Goal: Check status: Check status

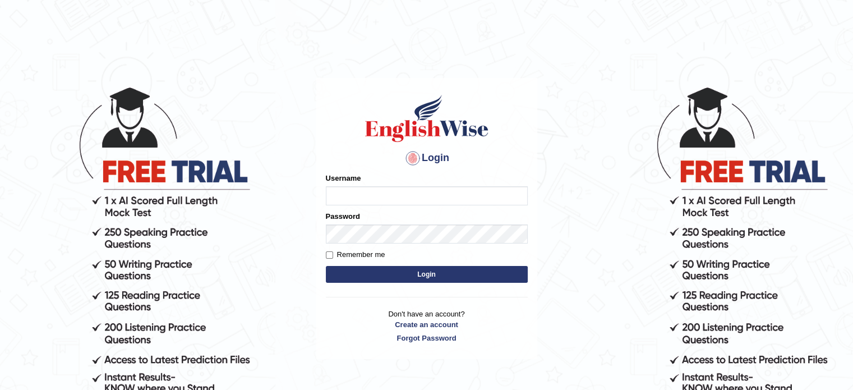
type input "EllenG"
click at [419, 271] on button "Login" at bounding box center [427, 274] width 202 height 17
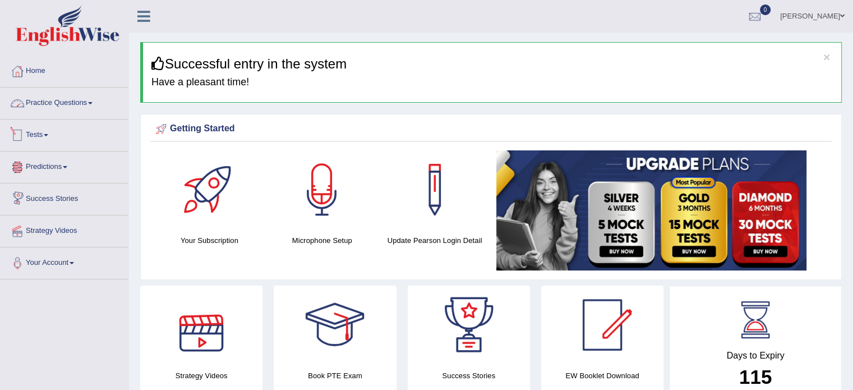
click at [63, 101] on link "Practice Questions" at bounding box center [65, 101] width 128 height 28
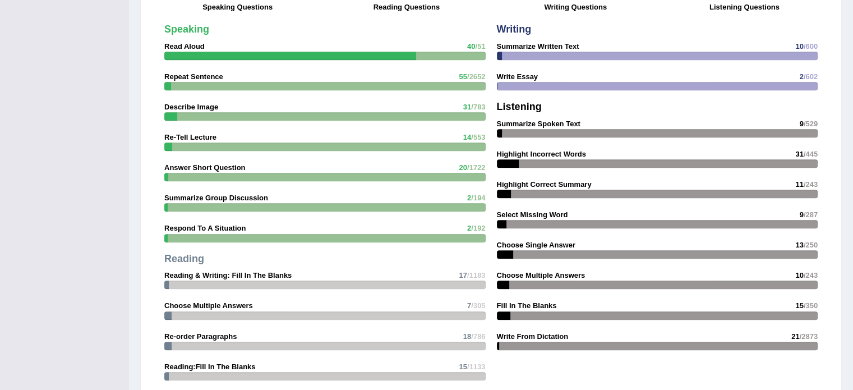
scroll to position [897, 0]
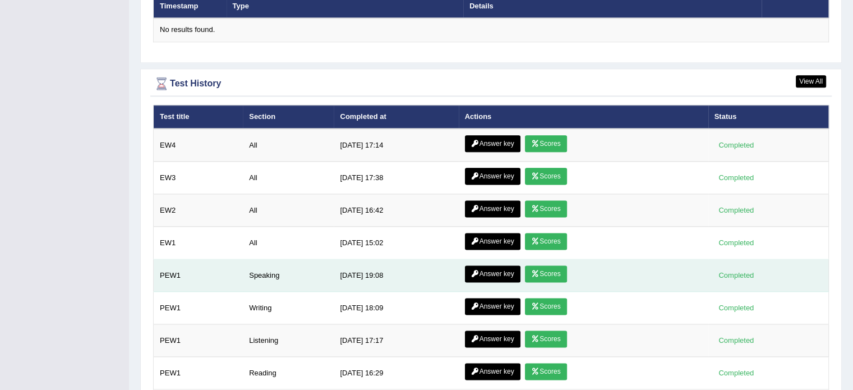
scroll to position [1442, 0]
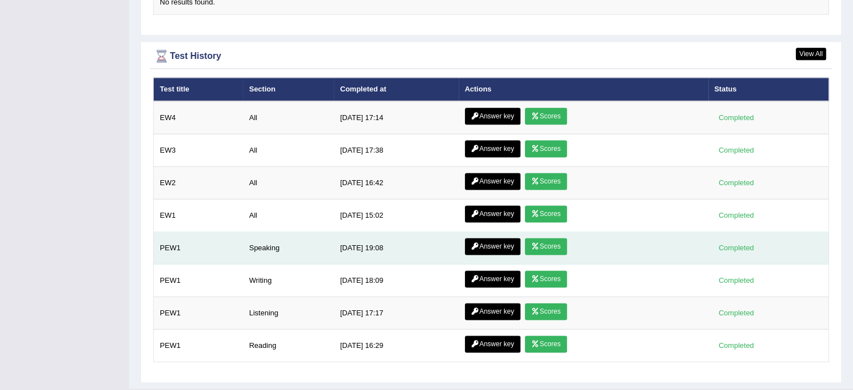
click at [533, 243] on icon at bounding box center [535, 246] width 8 height 7
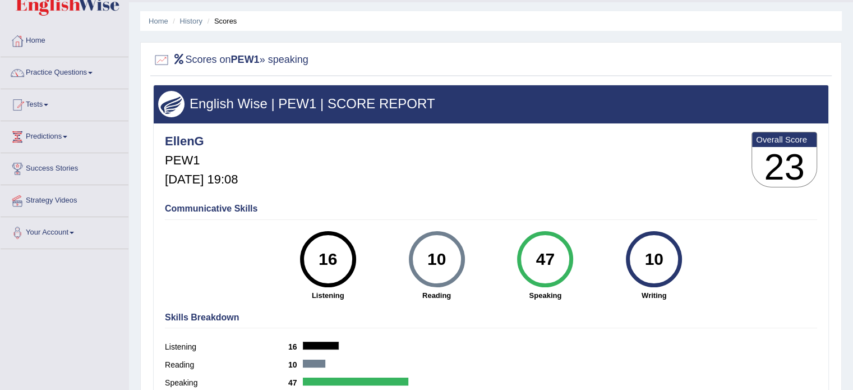
scroll to position [56, 0]
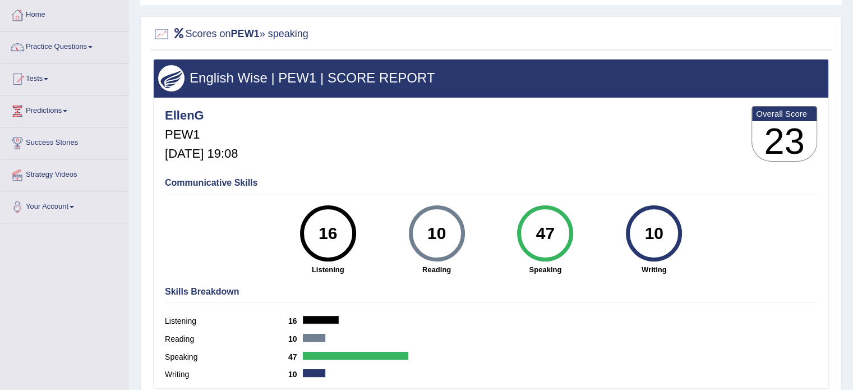
drag, startPoint x: 550, startPoint y: 230, endPoint x: 532, endPoint y: 233, distance: 18.6
click at [532, 233] on div "47" at bounding box center [545, 233] width 41 height 47
click at [546, 239] on div "47" at bounding box center [545, 233] width 41 height 47
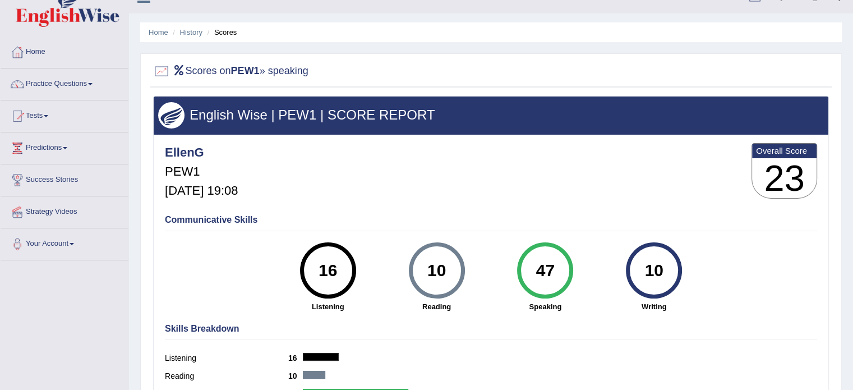
scroll to position [0, 0]
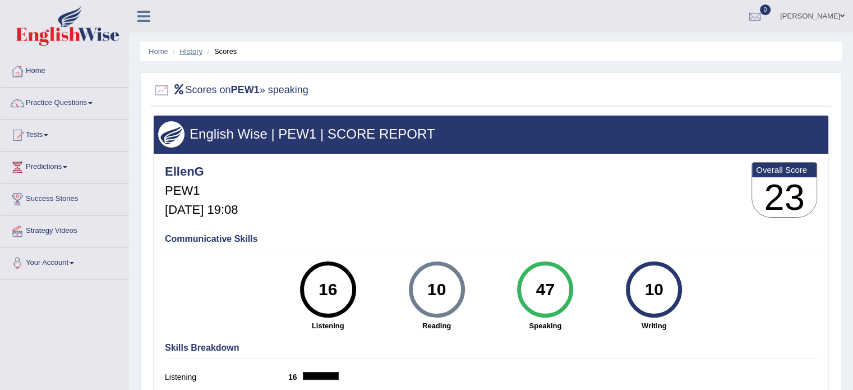
click at [195, 49] on link "History" at bounding box center [191, 51] width 22 height 8
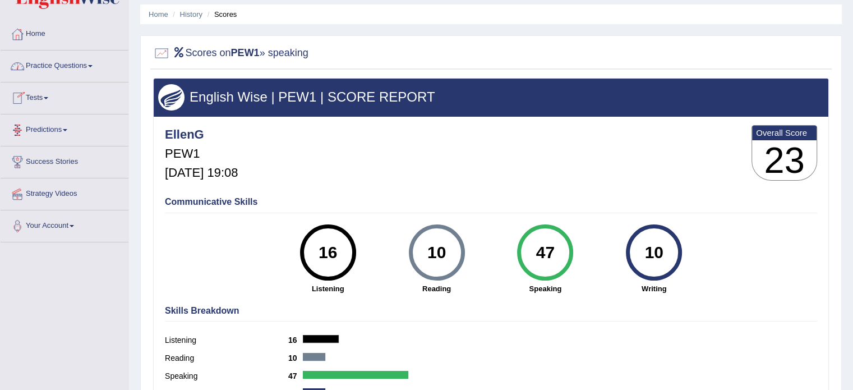
scroll to position [56, 0]
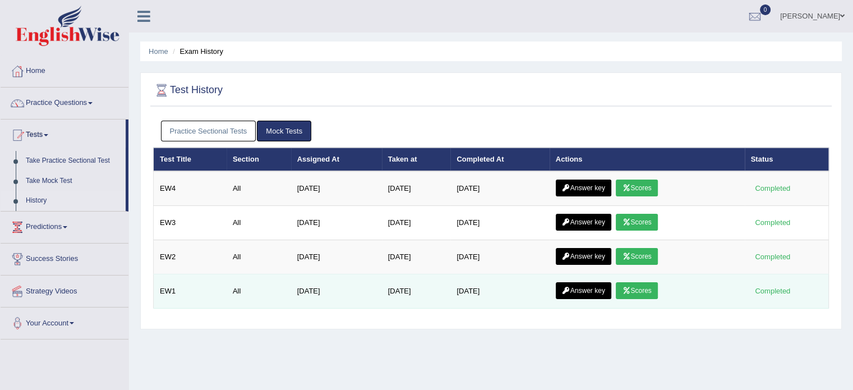
click at [641, 290] on link "Scores" at bounding box center [636, 290] width 41 height 17
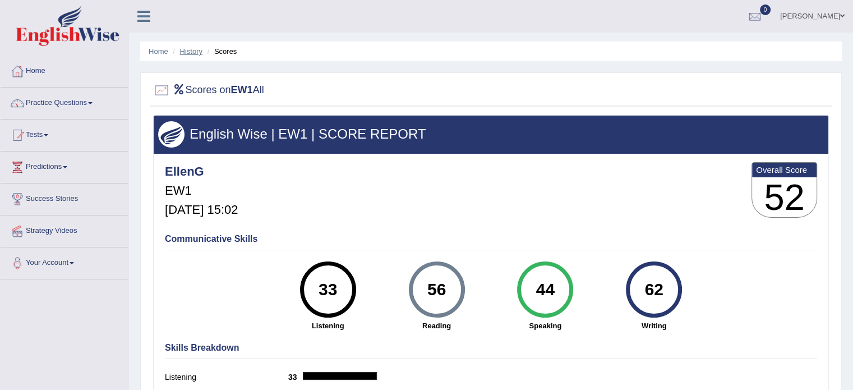
click at [195, 51] on link "History" at bounding box center [191, 51] width 22 height 8
drag, startPoint x: 551, startPoint y: 289, endPoint x: 531, endPoint y: 285, distance: 19.9
click at [532, 287] on div "50" at bounding box center [545, 289] width 41 height 47
click at [181, 53] on link "History" at bounding box center [191, 51] width 22 height 8
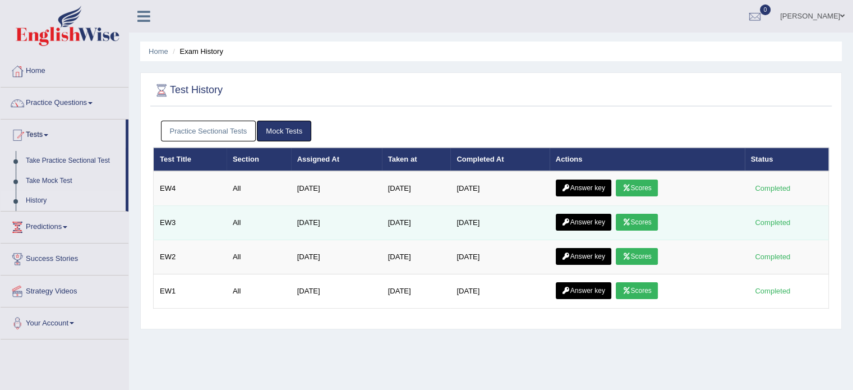
click at [629, 219] on icon at bounding box center [626, 222] width 8 height 7
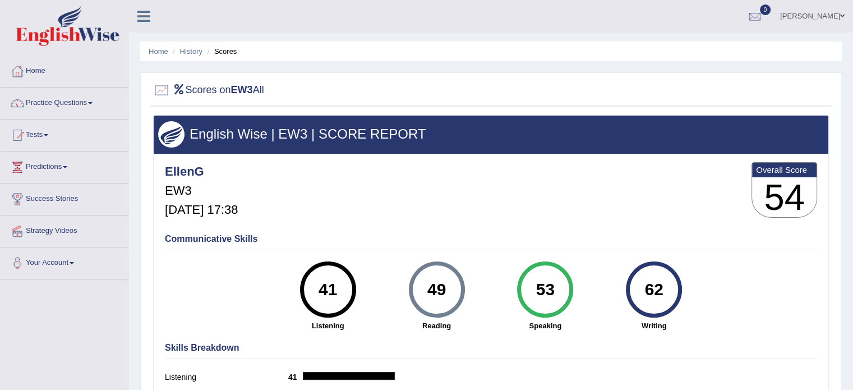
drag, startPoint x: 552, startPoint y: 292, endPoint x: 525, endPoint y: 288, distance: 27.8
click at [525, 288] on div "53" at bounding box center [545, 289] width 41 height 47
click at [546, 287] on div "53" at bounding box center [545, 289] width 41 height 47
click at [554, 287] on div "53" at bounding box center [545, 289] width 41 height 47
click at [192, 53] on link "History" at bounding box center [191, 51] width 22 height 8
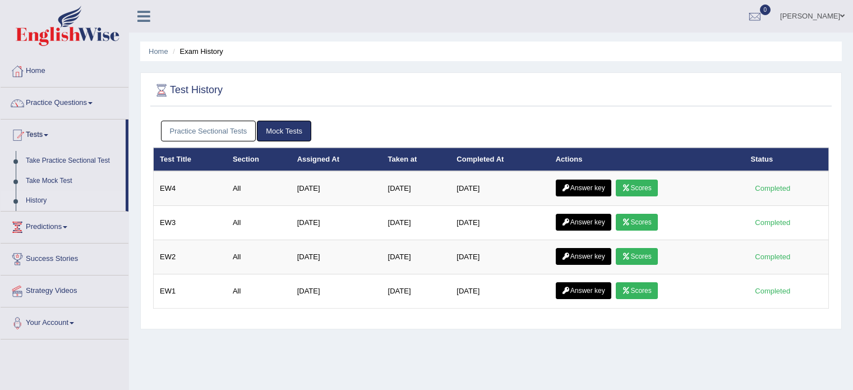
click at [633, 181] on link "Scores" at bounding box center [636, 187] width 41 height 17
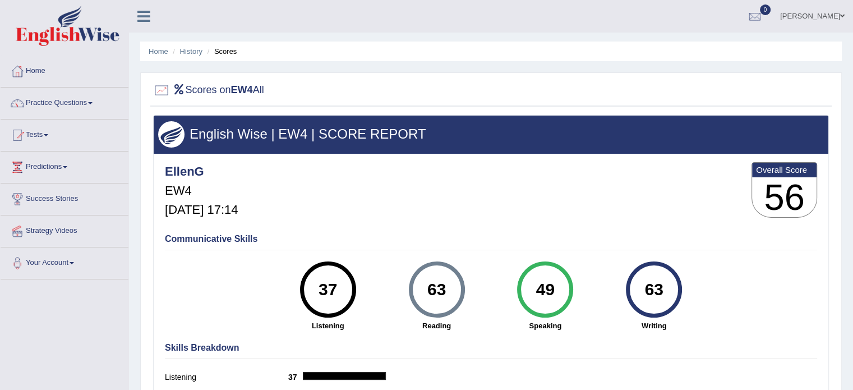
drag, startPoint x: 549, startPoint y: 291, endPoint x: 537, endPoint y: 287, distance: 13.7
click at [537, 287] on div "49" at bounding box center [545, 289] width 41 height 47
drag, startPoint x: 556, startPoint y: 288, endPoint x: 538, endPoint y: 288, distance: 18.5
click at [538, 288] on div "49" at bounding box center [545, 289] width 41 height 47
click at [590, 299] on div "49 Speaking" at bounding box center [545, 296] width 109 height 70
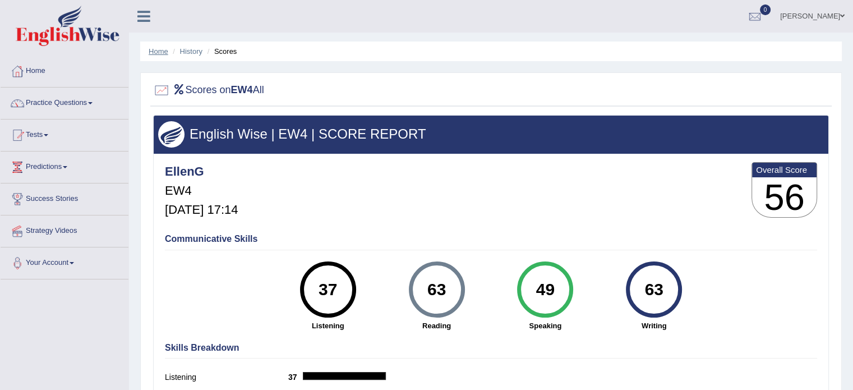
click at [161, 47] on li "Home" at bounding box center [159, 51] width 20 height 11
click at [161, 51] on link "Home" at bounding box center [159, 51] width 20 height 8
